Goal: Task Accomplishment & Management: Manage account settings

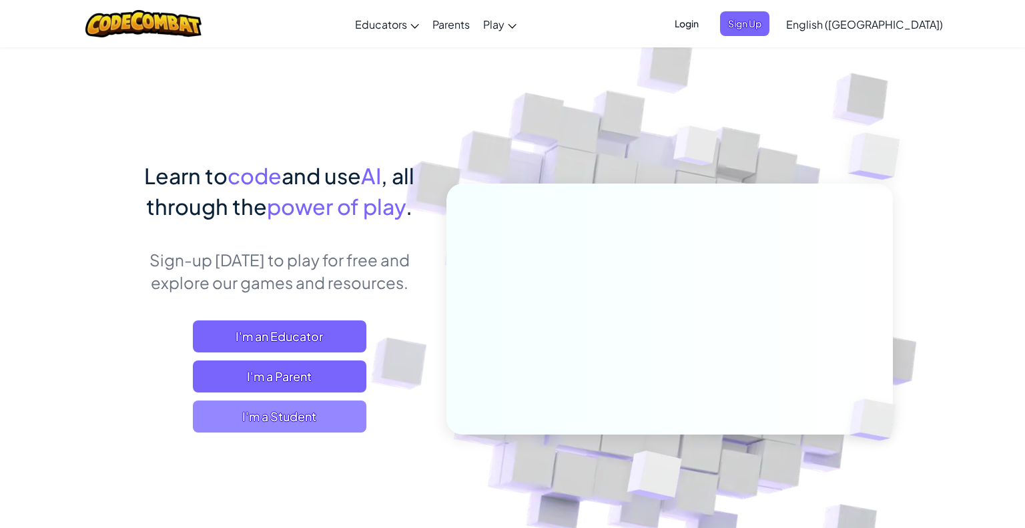
click at [317, 432] on span "I'm a Student" at bounding box center [279, 416] width 173 height 32
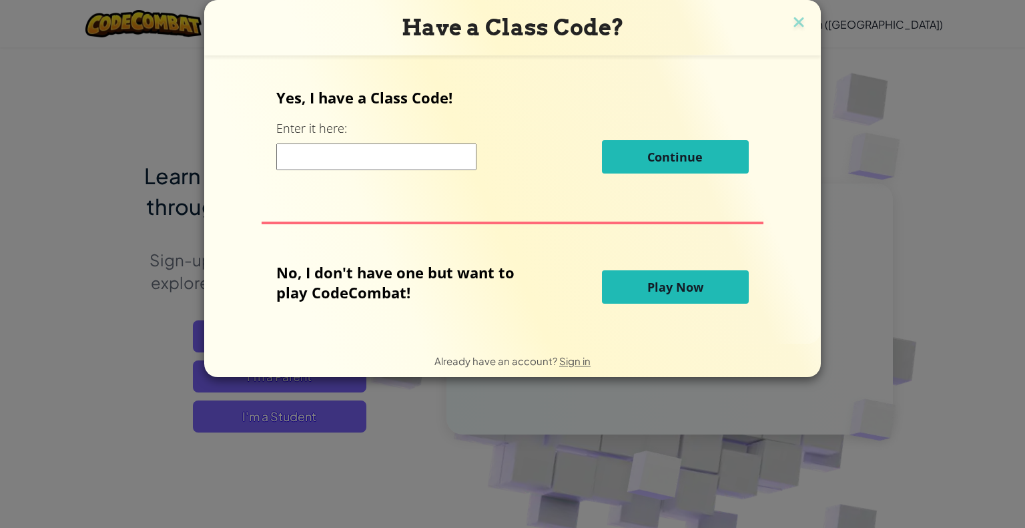
click at [657, 302] on button "Play Now" at bounding box center [675, 286] width 147 height 33
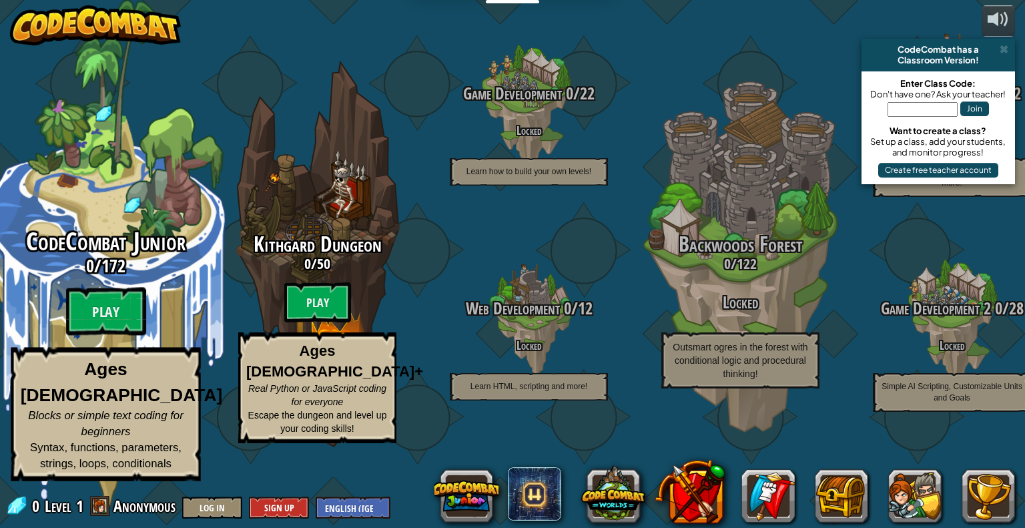
click at [143, 275] on h3 "0 / 172" at bounding box center [105, 265] width 253 height 19
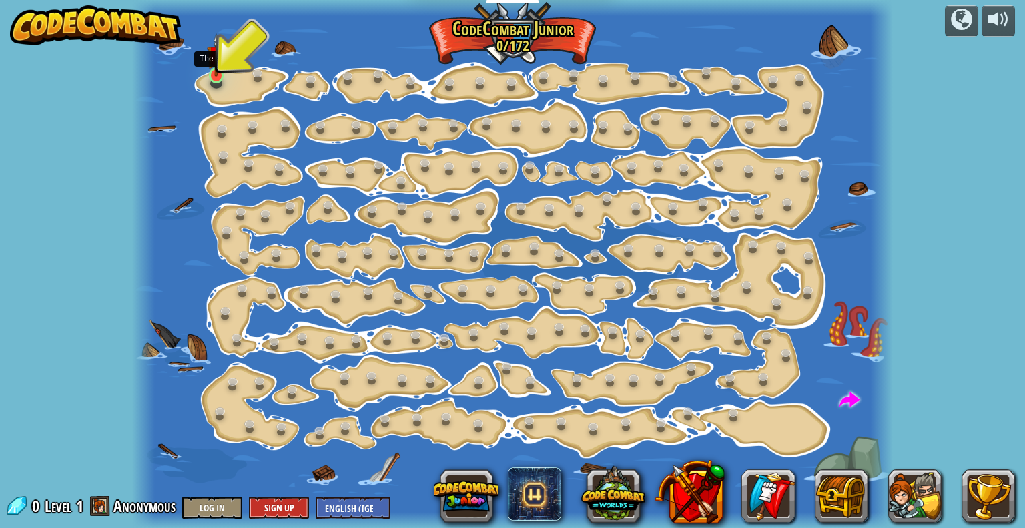
click at [212, 70] on img at bounding box center [216, 55] width 19 height 44
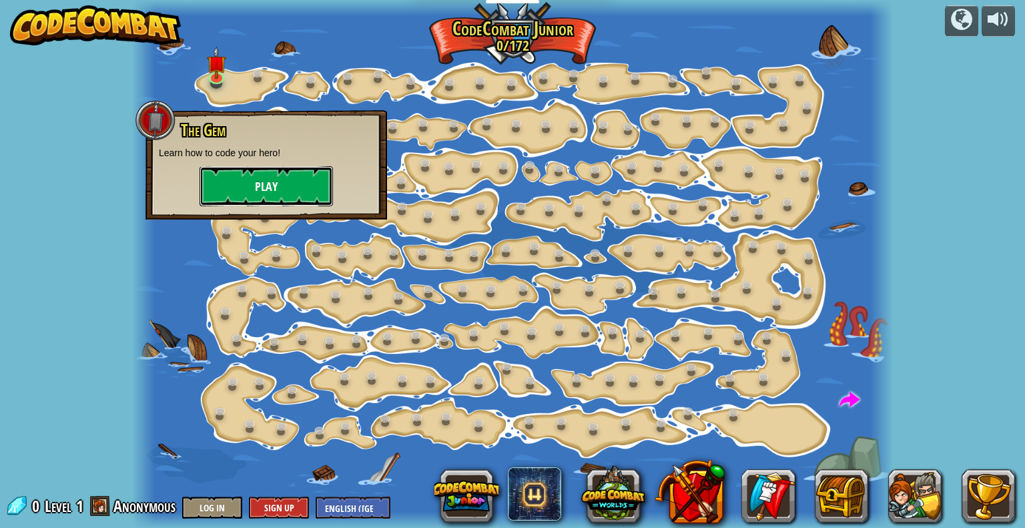
click at [271, 198] on button "Play" at bounding box center [265, 186] width 133 height 40
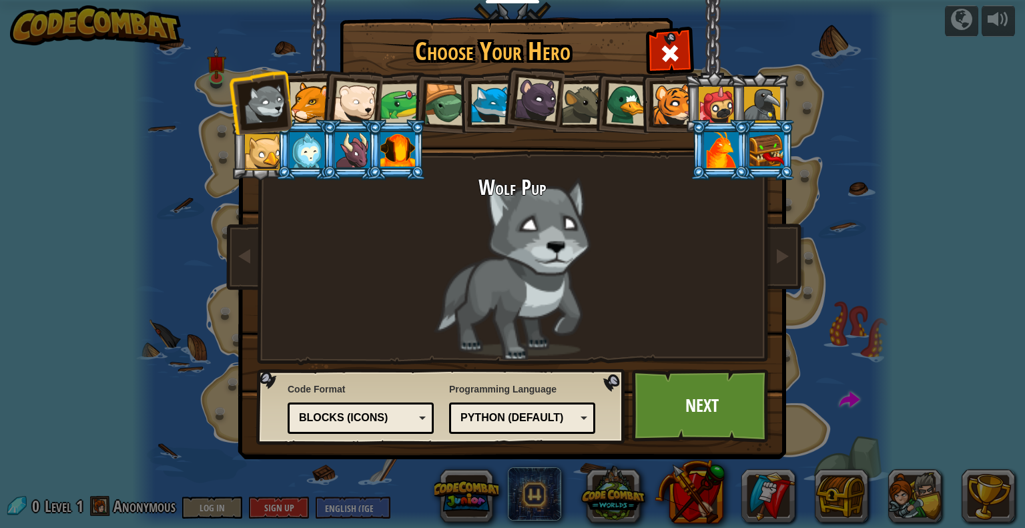
click at [308, 109] on div at bounding box center [309, 102] width 41 height 41
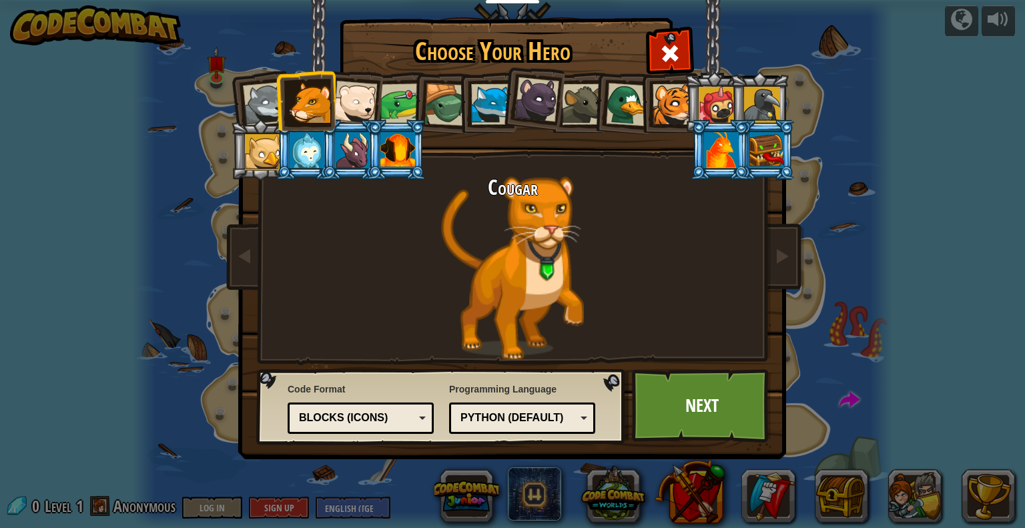
click at [720, 149] on div at bounding box center [721, 150] width 35 height 36
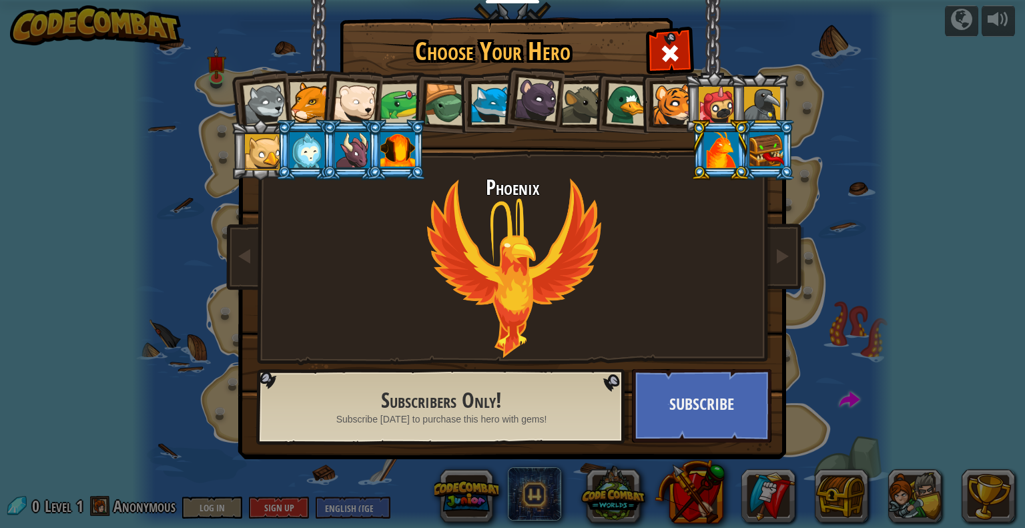
click at [369, 152] on li at bounding box center [396, 149] width 60 height 61
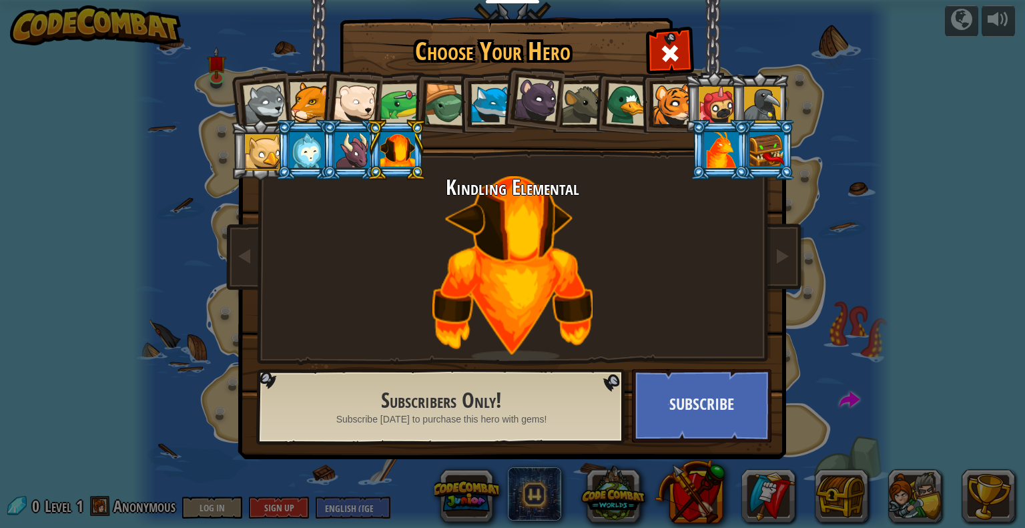
click at [398, 154] on div at bounding box center [397, 150] width 35 height 36
click at [301, 159] on div at bounding box center [306, 150] width 35 height 36
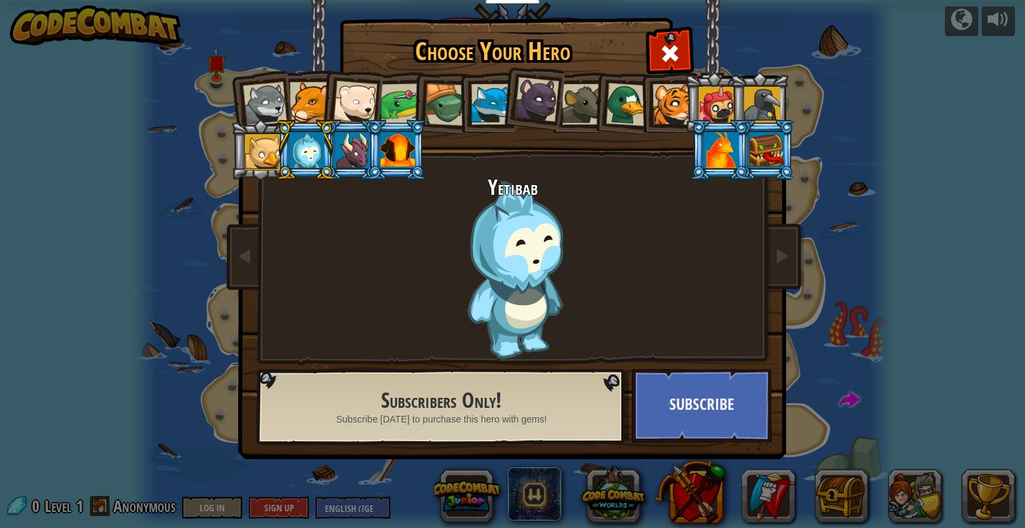
click at [256, 158] on div at bounding box center [263, 152] width 36 height 36
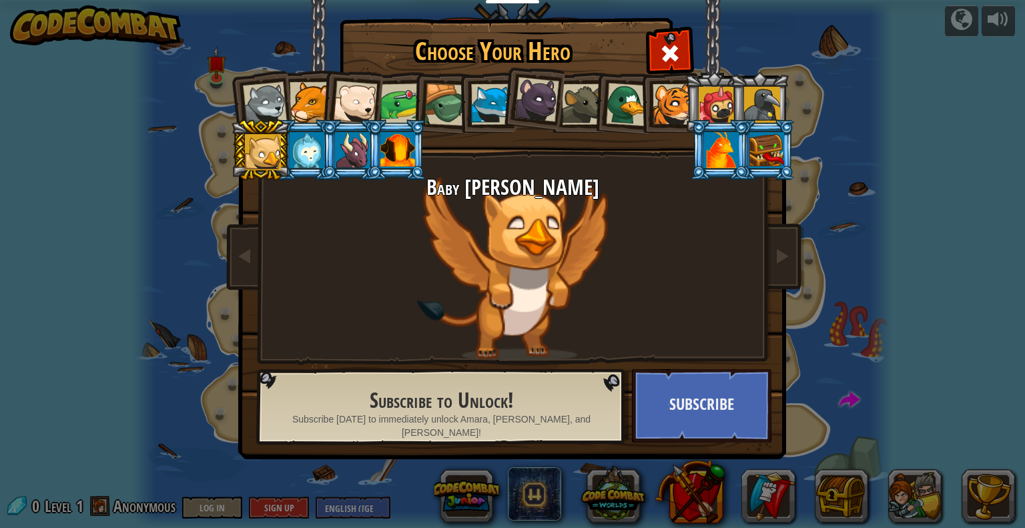
click at [483, 103] on div at bounding box center [491, 104] width 41 height 41
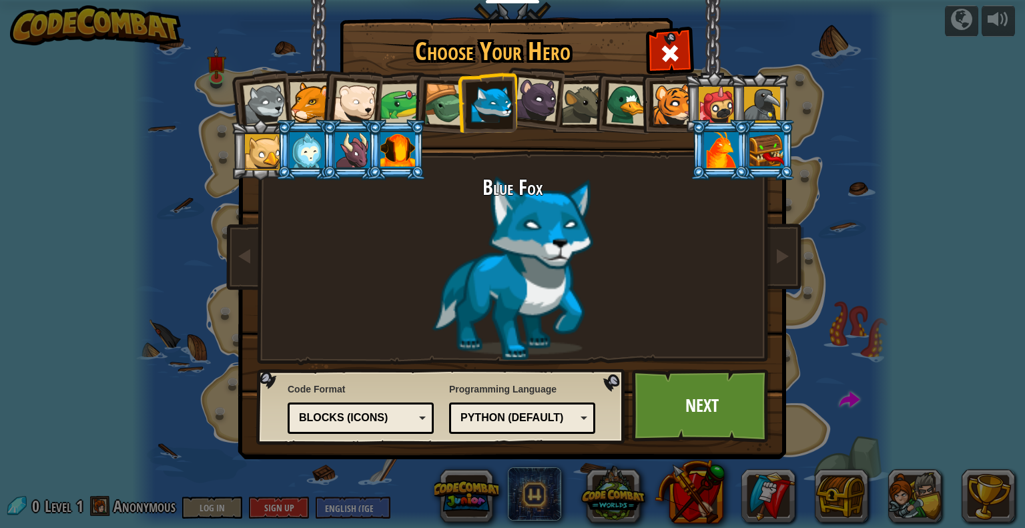
click at [365, 101] on div at bounding box center [355, 103] width 44 height 44
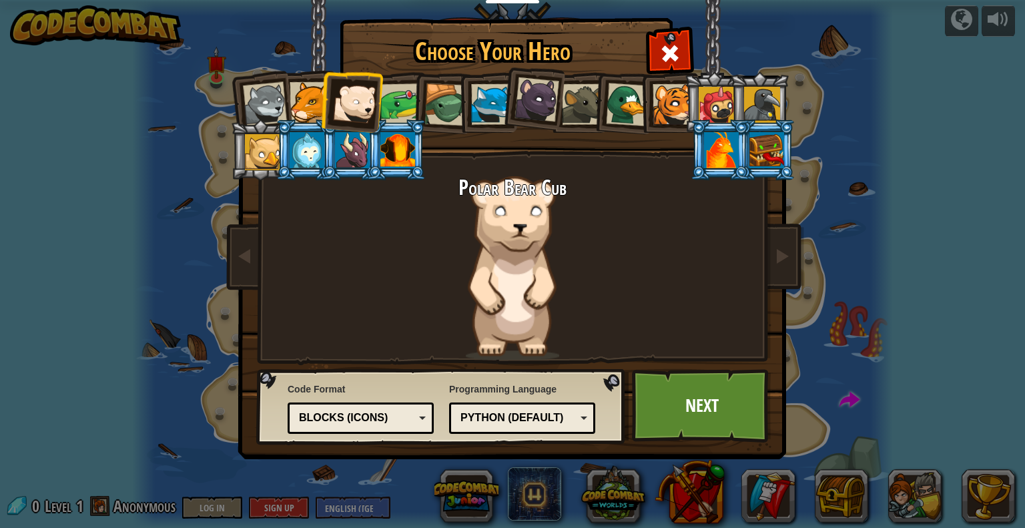
click at [348, 107] on div at bounding box center [355, 103] width 44 height 44
click at [309, 113] on div at bounding box center [309, 102] width 41 height 41
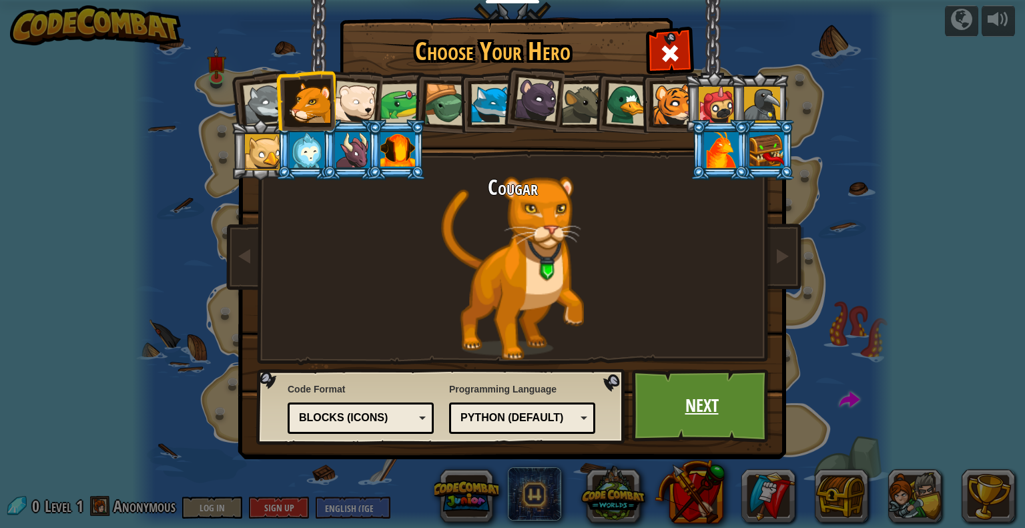
click at [690, 382] on link "Next" at bounding box center [701, 405] width 139 height 73
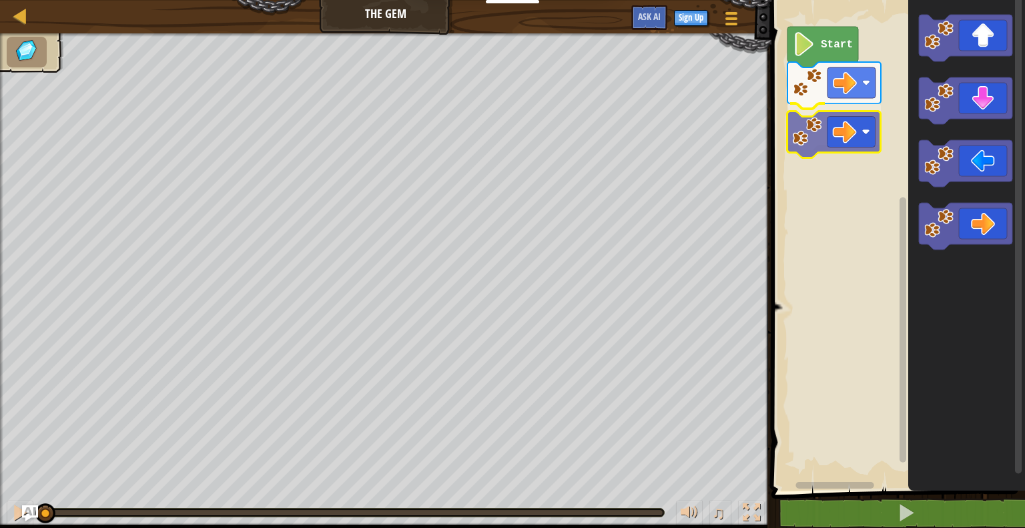
click at [843, 137] on div "Start" at bounding box center [895, 241] width 257 height 497
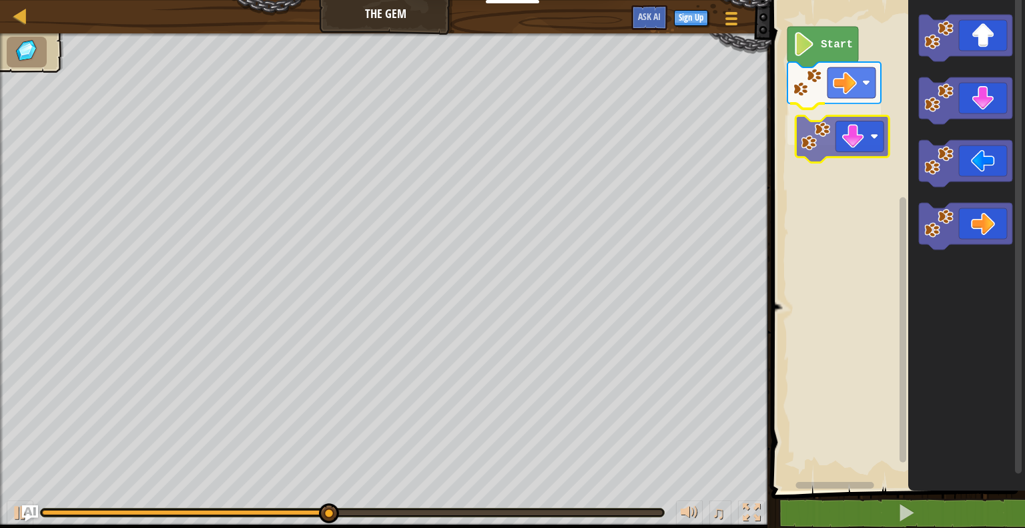
click at [865, 142] on div "Start" at bounding box center [895, 241] width 257 height 497
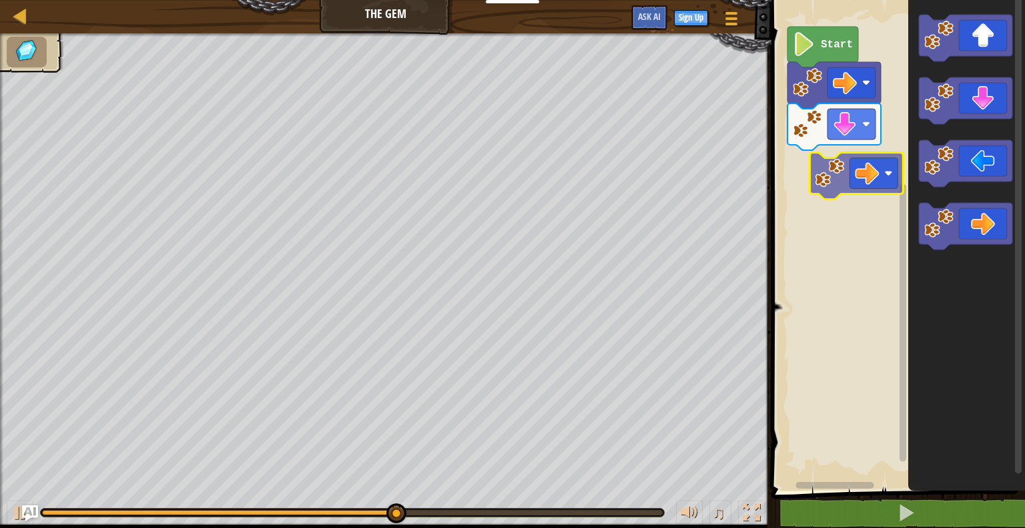
click at [879, 161] on div "Start" at bounding box center [895, 241] width 257 height 497
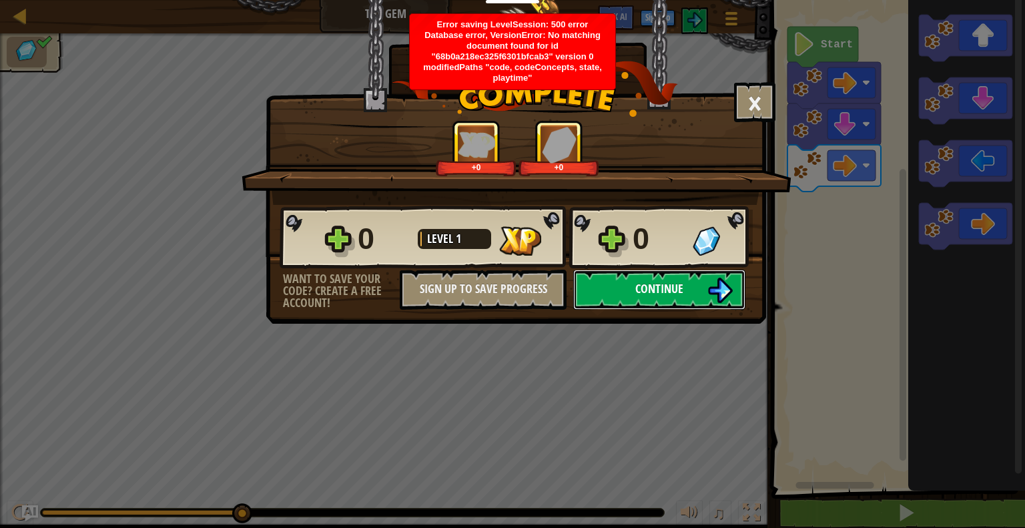
click at [694, 295] on button "Continue" at bounding box center [659, 289] width 172 height 40
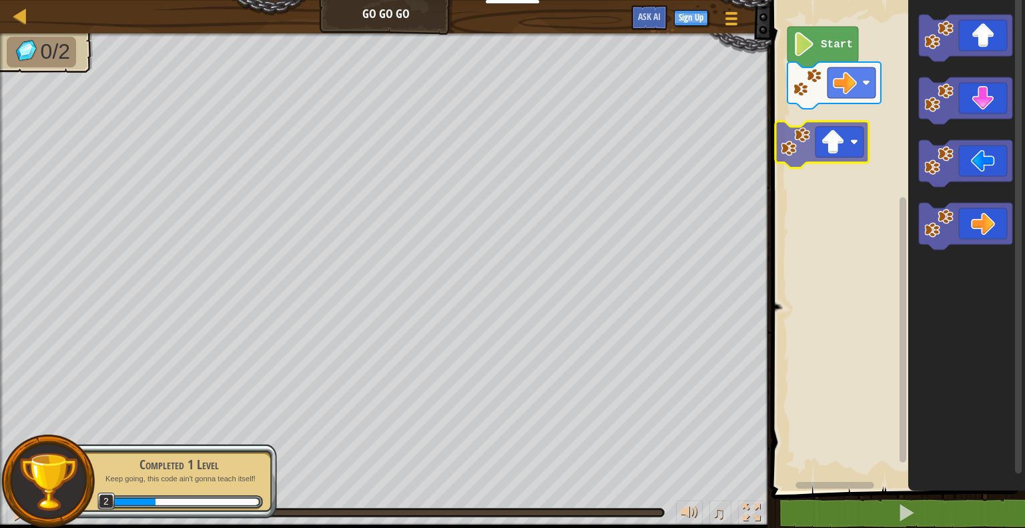
click at [815, 136] on div "Start" at bounding box center [895, 241] width 257 height 497
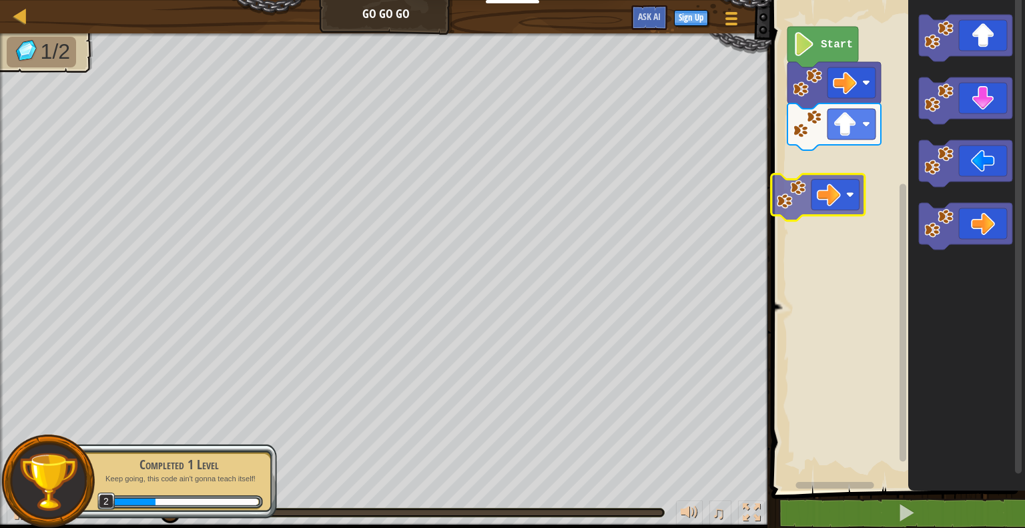
click at [796, 202] on div "Start" at bounding box center [895, 241] width 257 height 497
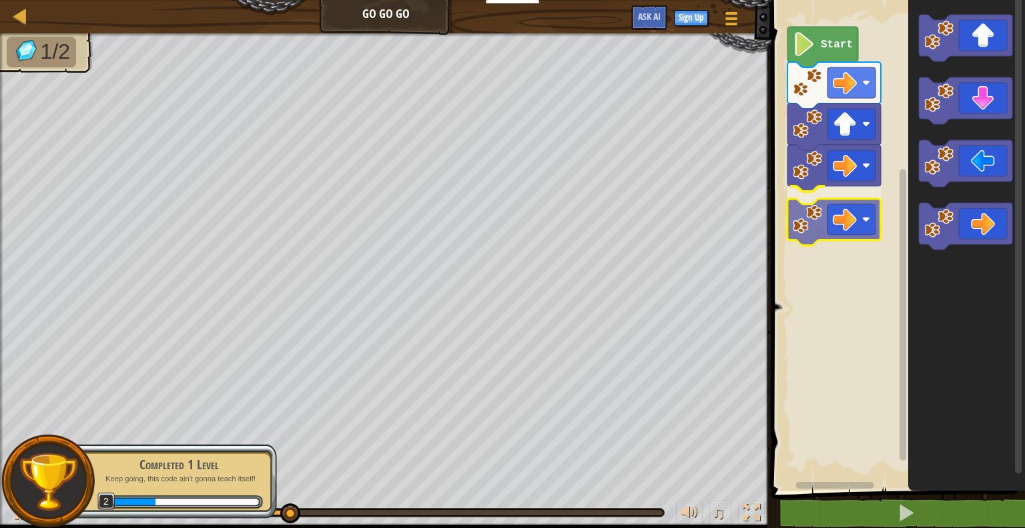
click at [835, 218] on div "Start" at bounding box center [895, 241] width 257 height 497
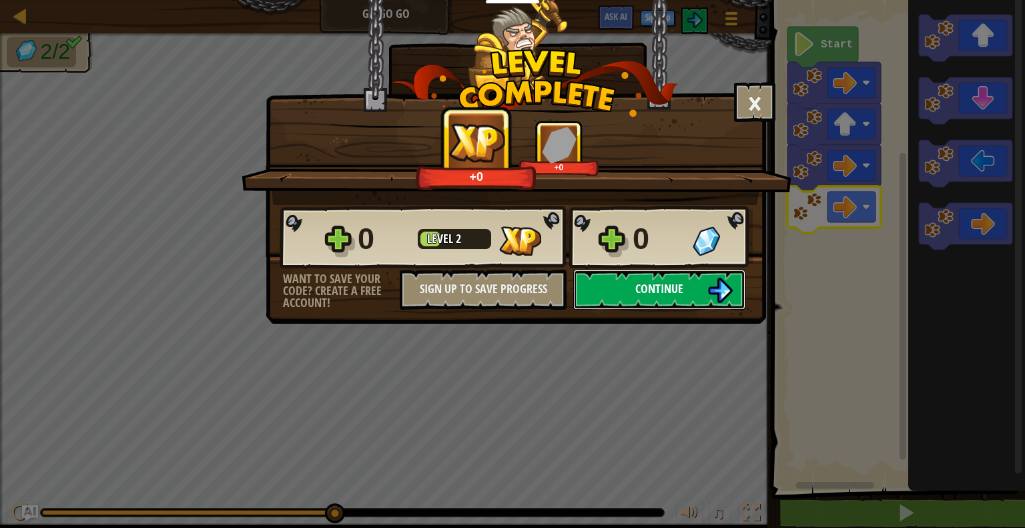
click at [618, 291] on button "Continue" at bounding box center [659, 289] width 172 height 40
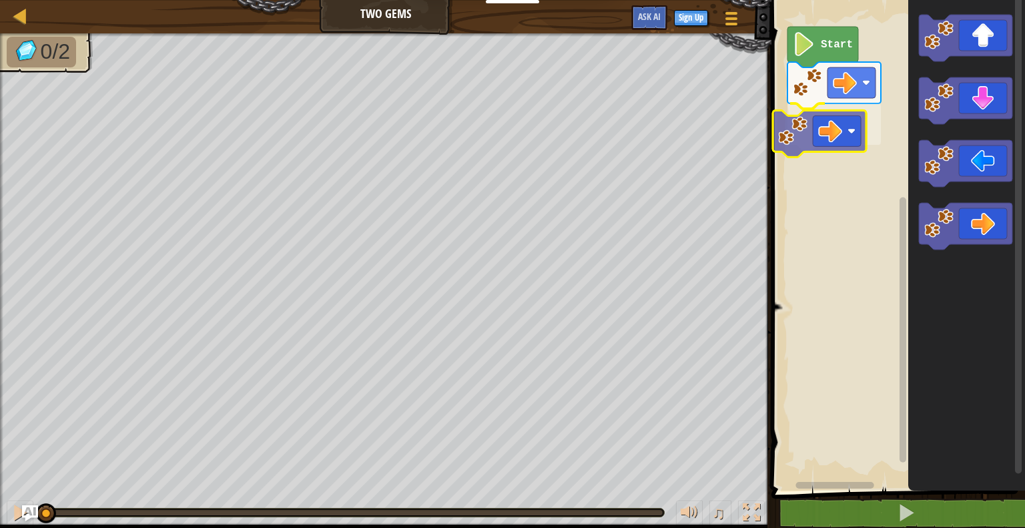
click at [818, 148] on div "Start" at bounding box center [895, 241] width 257 height 497
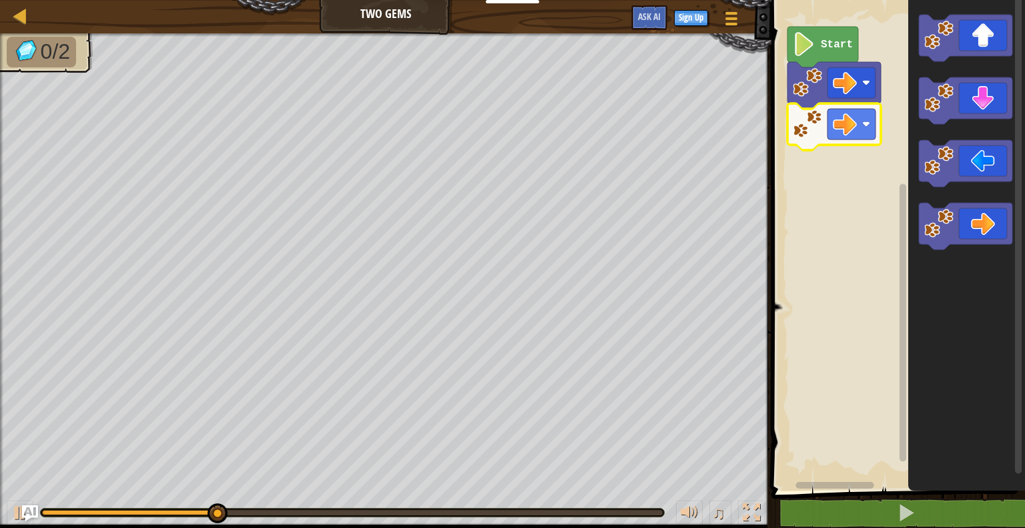
click at [800, 39] on image "Blockly Workspace" at bounding box center [803, 44] width 23 height 24
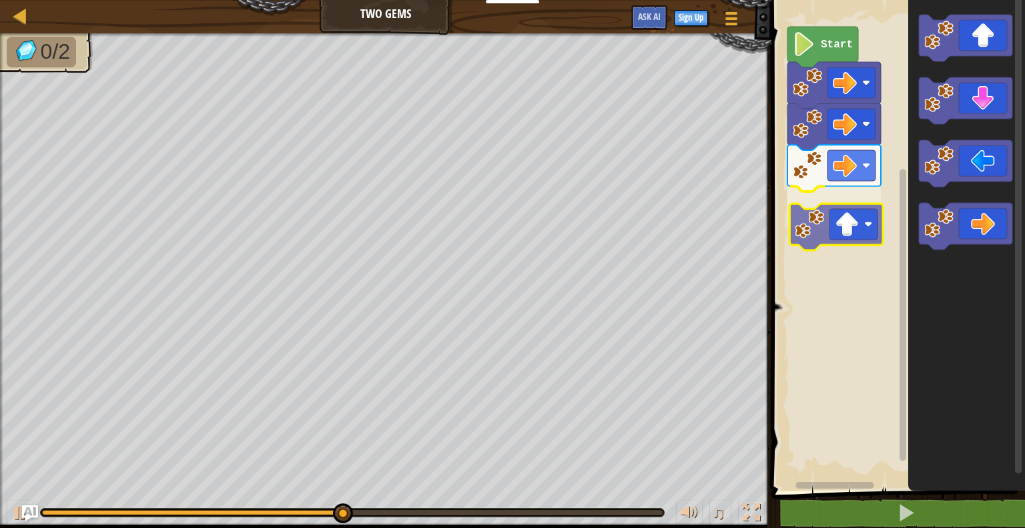
click at [843, 209] on div "Start" at bounding box center [895, 241] width 257 height 497
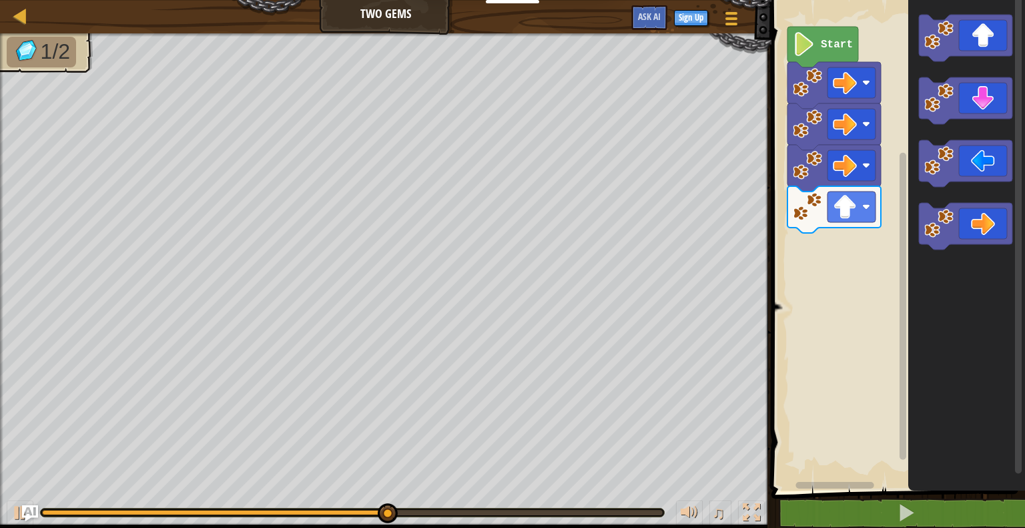
click at [861, 285] on div "Start" at bounding box center [895, 241] width 257 height 497
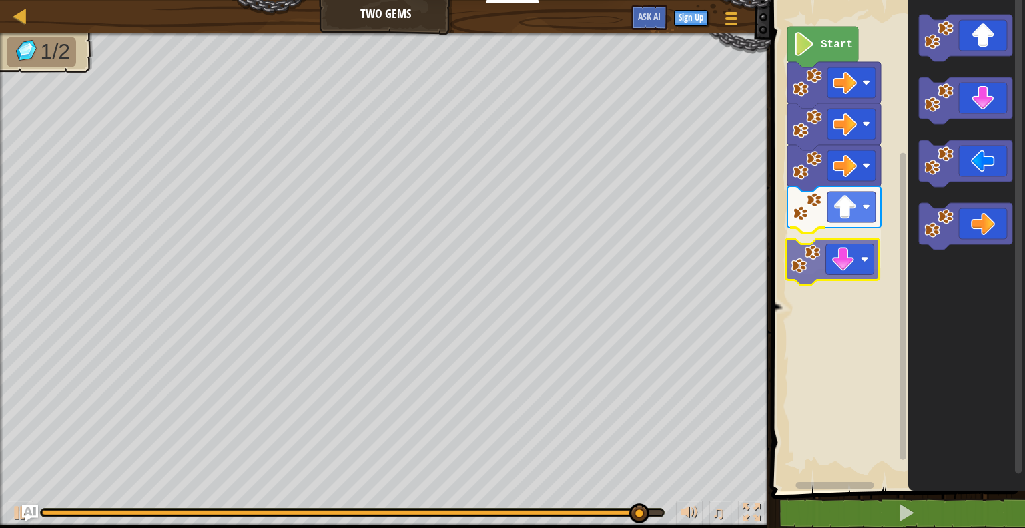
click at [848, 253] on div "Start" at bounding box center [895, 241] width 257 height 497
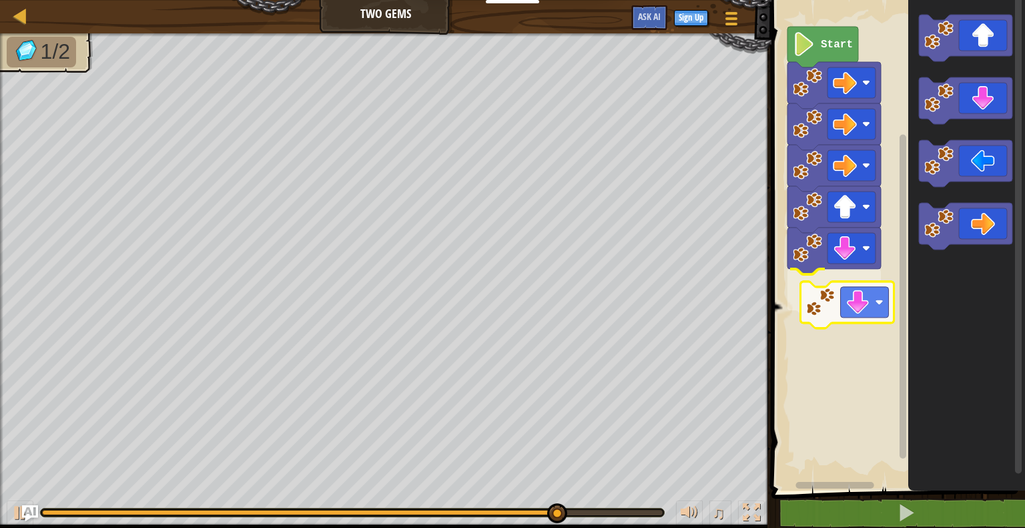
click at [874, 314] on div "Start" at bounding box center [895, 241] width 257 height 497
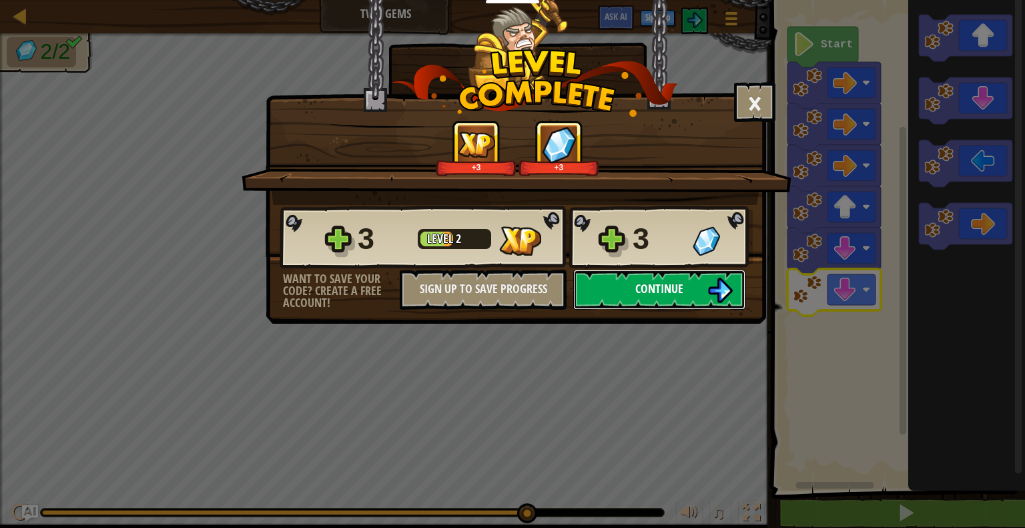
click at [699, 291] on button "Continue" at bounding box center [659, 289] width 172 height 40
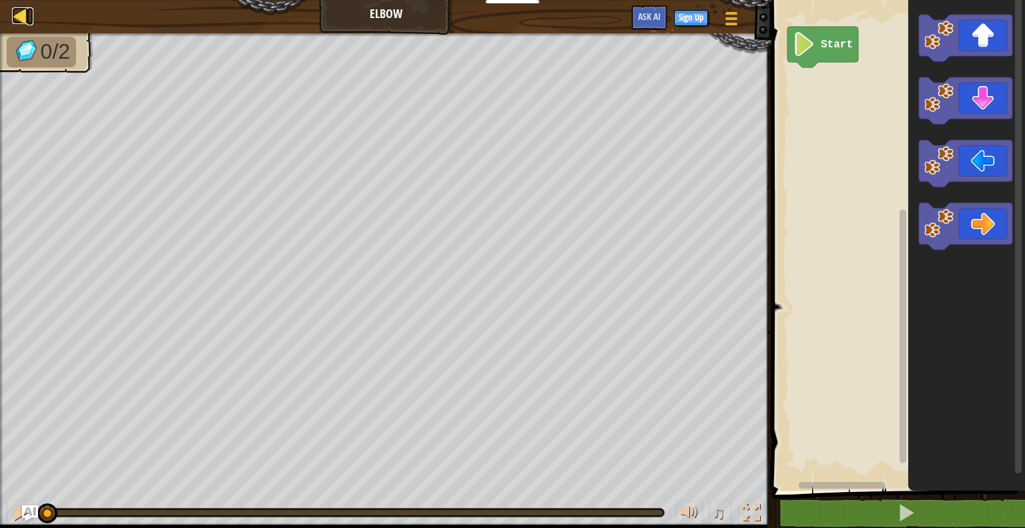
click at [27, 23] on div at bounding box center [20, 15] width 17 height 17
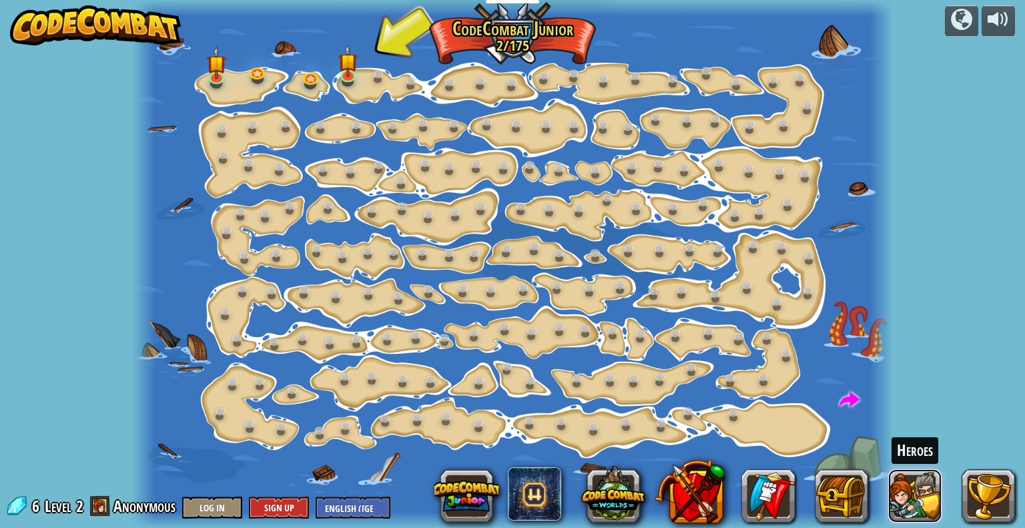
click at [919, 494] on button at bounding box center [914, 495] width 53 height 53
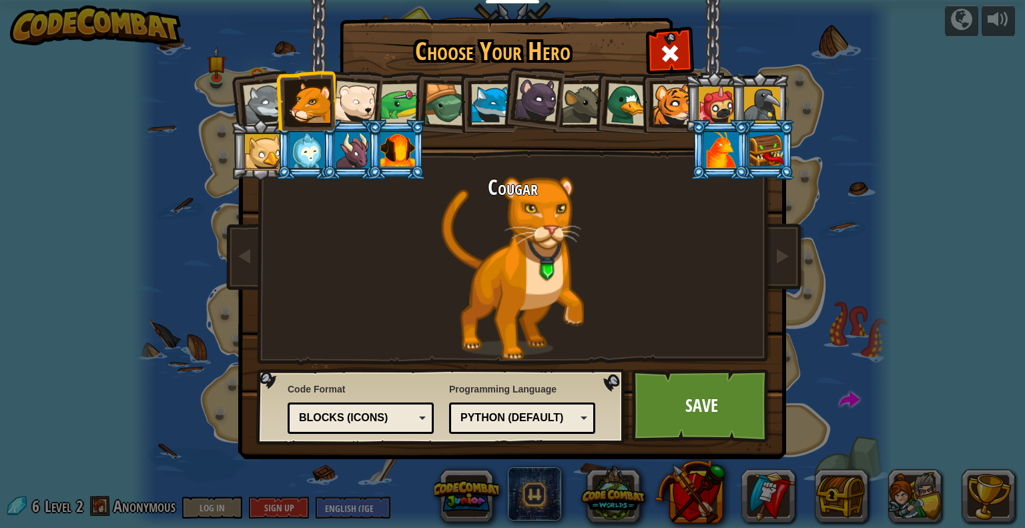
click at [404, 424] on div "Blocks (Icons)" at bounding box center [356, 417] width 115 height 15
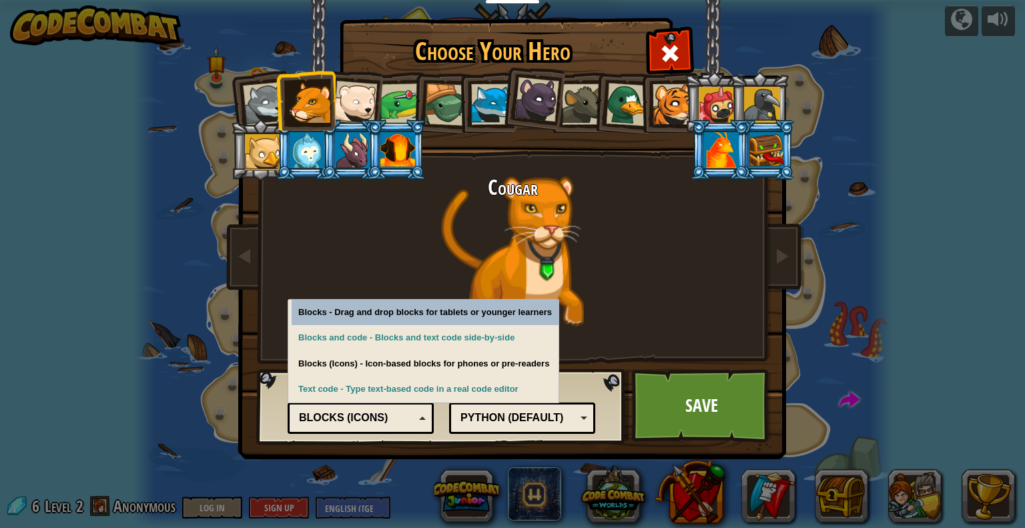
click at [590, 309] on div "Cougar" at bounding box center [512, 267] width 500 height 183
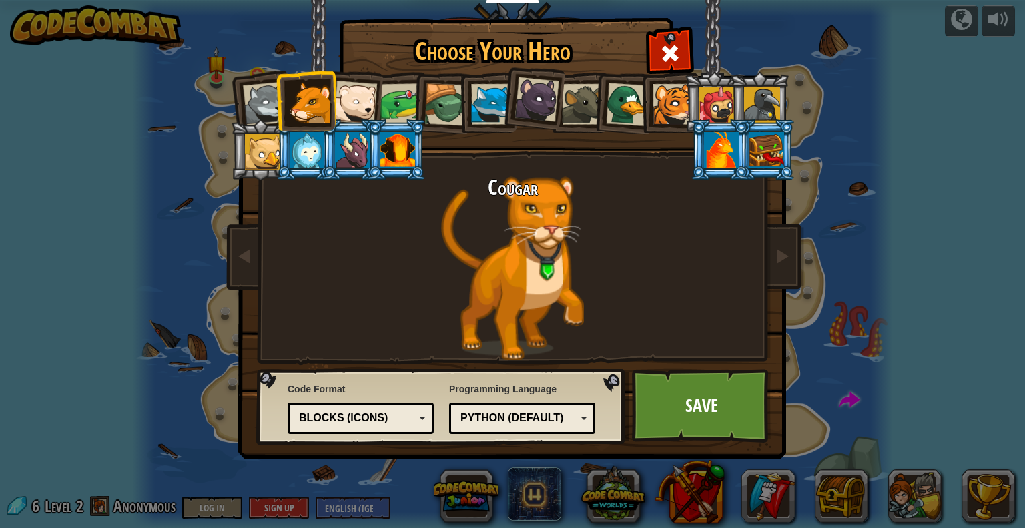
click at [546, 413] on div "Python (Default)" at bounding box center [517, 417] width 115 height 15
click at [544, 389] on div "Programming Language Python (Default) JavaScript Lua C++ Java (Experimental) Py…" at bounding box center [522, 408] width 146 height 58
click at [527, 416] on div "Python (Default)" at bounding box center [517, 417] width 115 height 15
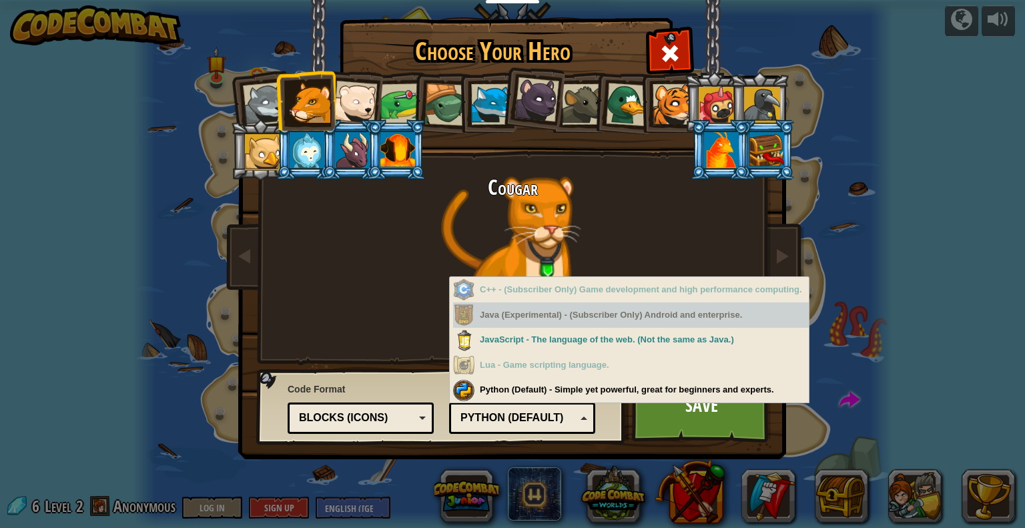
click at [528, 307] on div "Java (Experimental) - (Subscriber Only) Android and enterprise." at bounding box center [631, 315] width 356 height 26
click at [702, 202] on div "Cougar" at bounding box center [512, 267] width 500 height 183
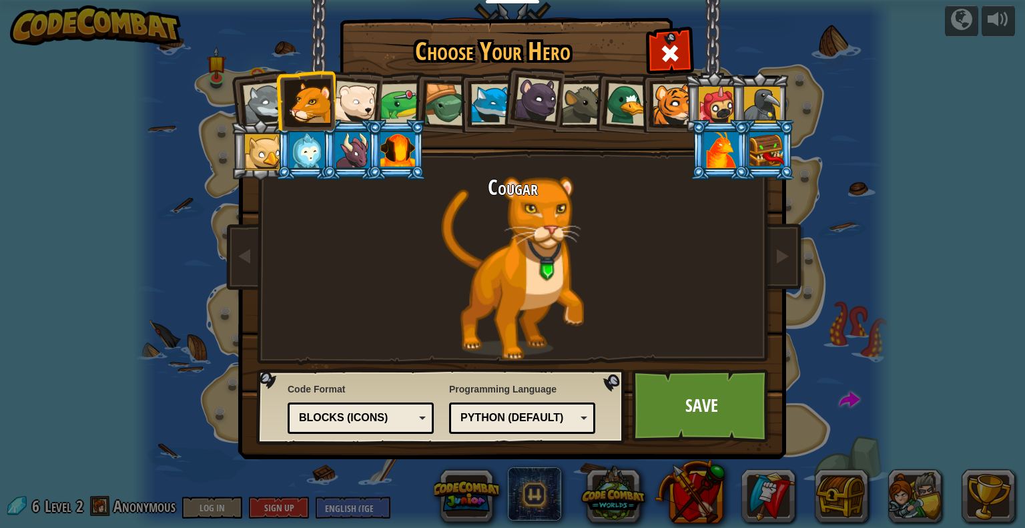
click at [664, 65] on div "Wolf Pup Cougar Polar Bear Cub Frog Turtle Blue Fox Panther Cub Brown Rat Duck …" at bounding box center [512, 210] width 500 height 291
click at [662, 61] on span at bounding box center [669, 53] width 21 height 21
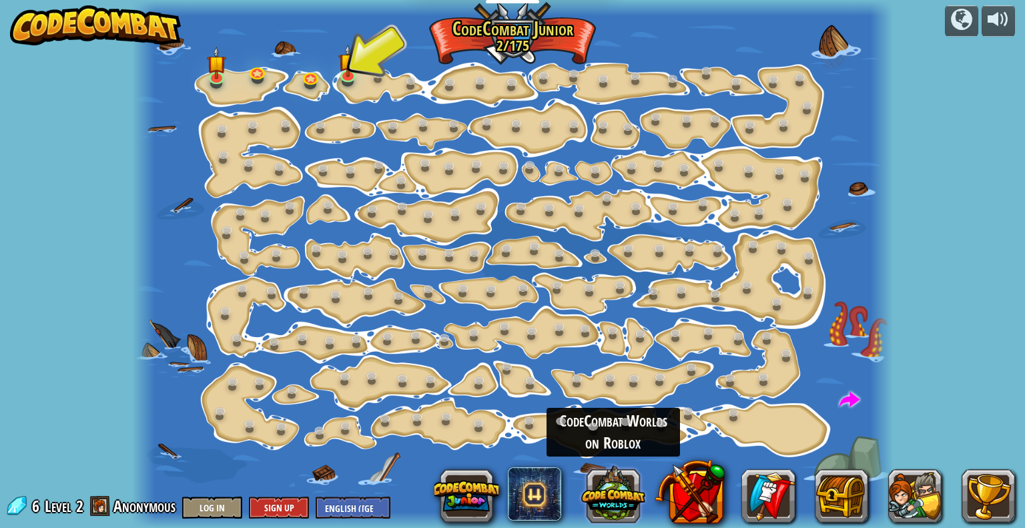
click at [602, 500] on button at bounding box center [613, 493] width 64 height 64
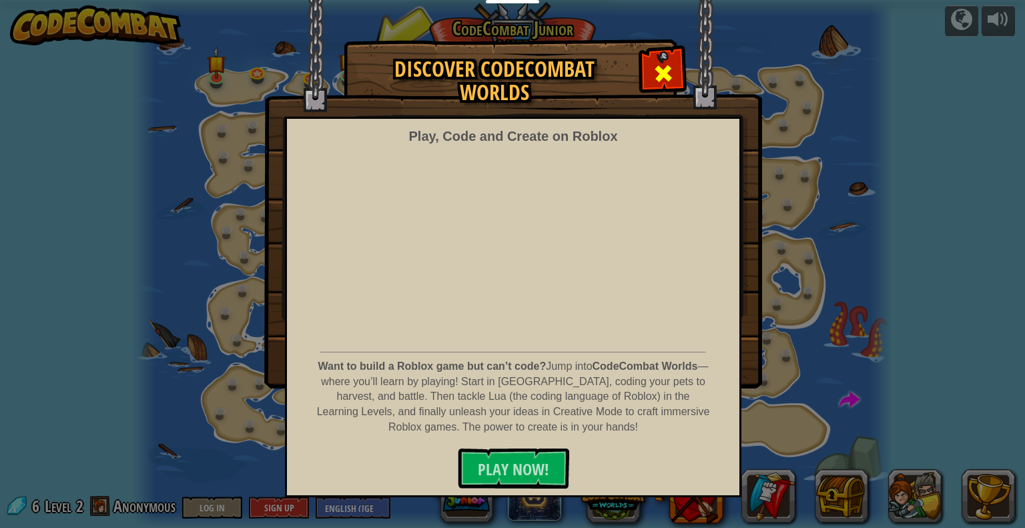
click at [663, 63] on span at bounding box center [662, 73] width 21 height 21
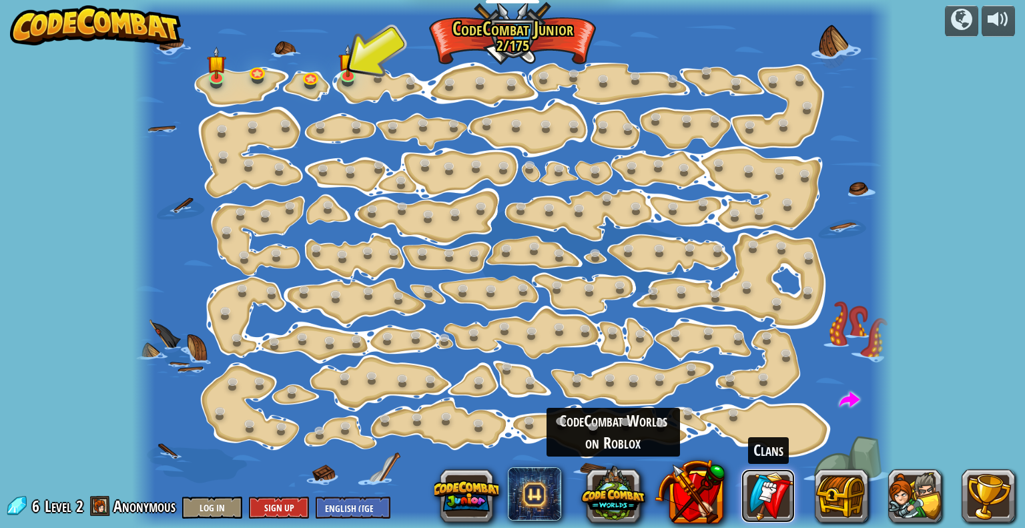
click at [756, 488] on link at bounding box center [767, 495] width 53 height 53
